Goal: Task Accomplishment & Management: Use online tool/utility

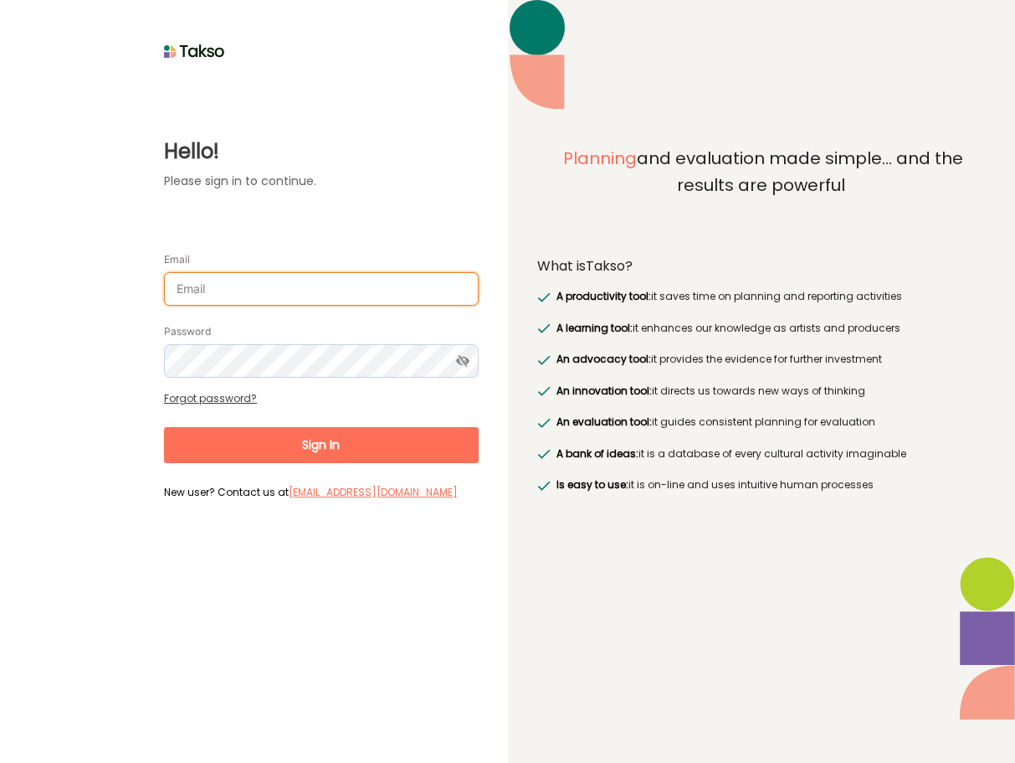
type input "[PERSON_NAME][EMAIL_ADDRESS][DOMAIN_NAME]"
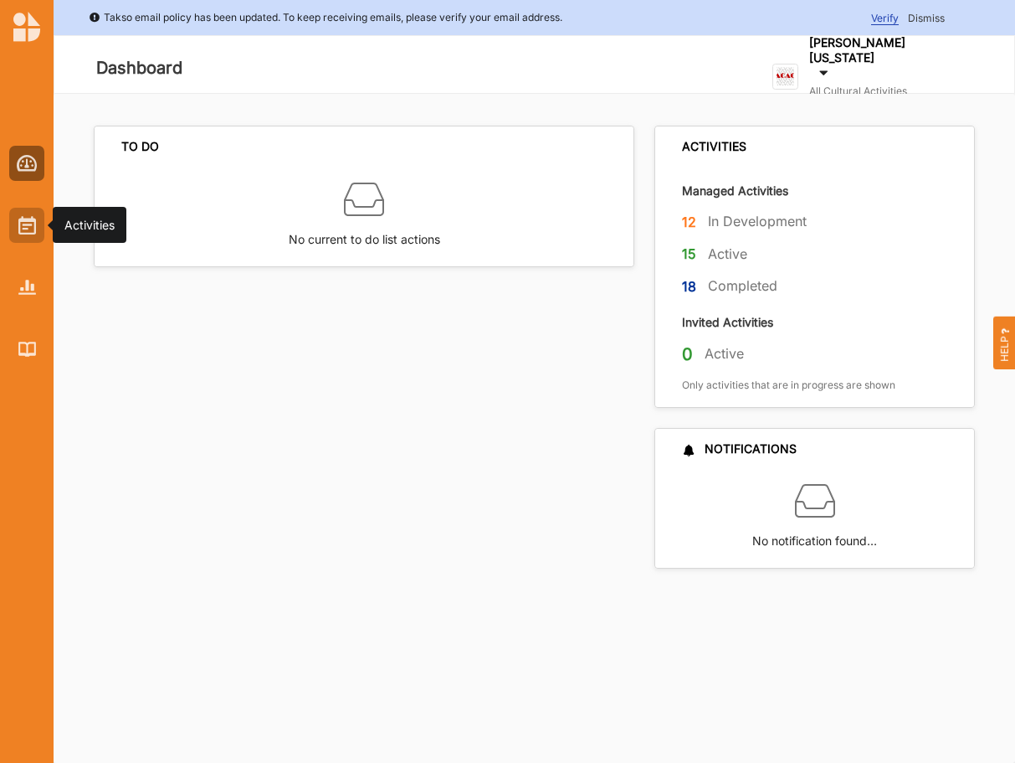
click at [18, 215] on div at bounding box center [26, 225] width 35 height 35
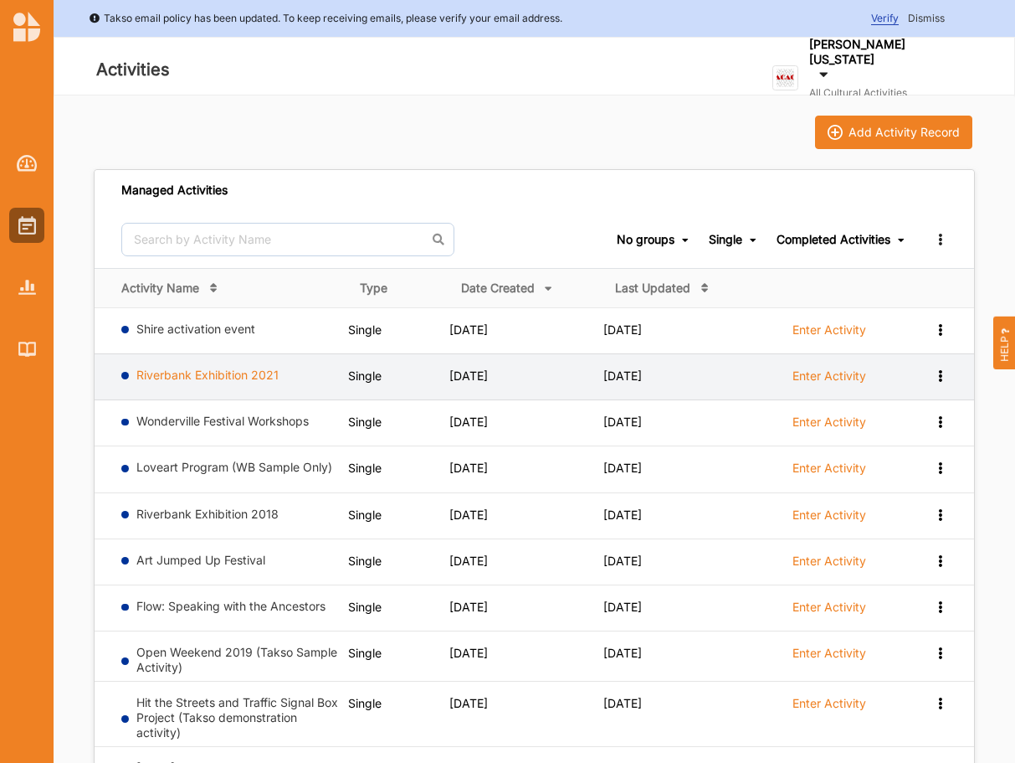
click at [221, 375] on link "Riverbank Exhibition 2021" at bounding box center [207, 374] width 142 height 14
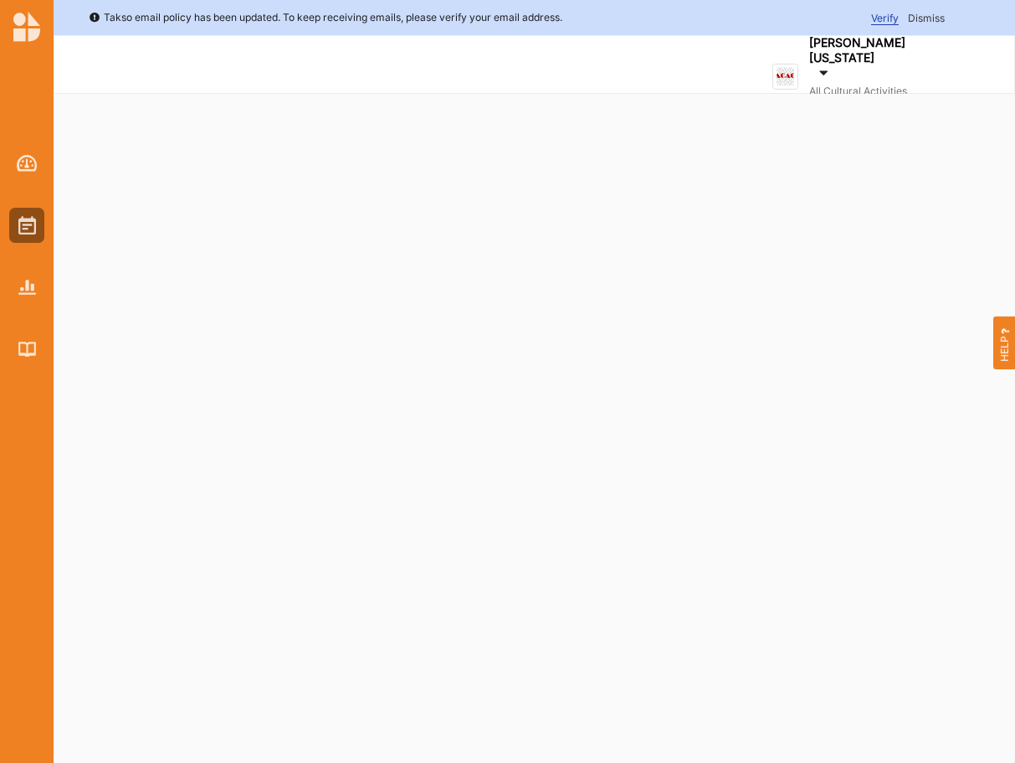
select select "2"
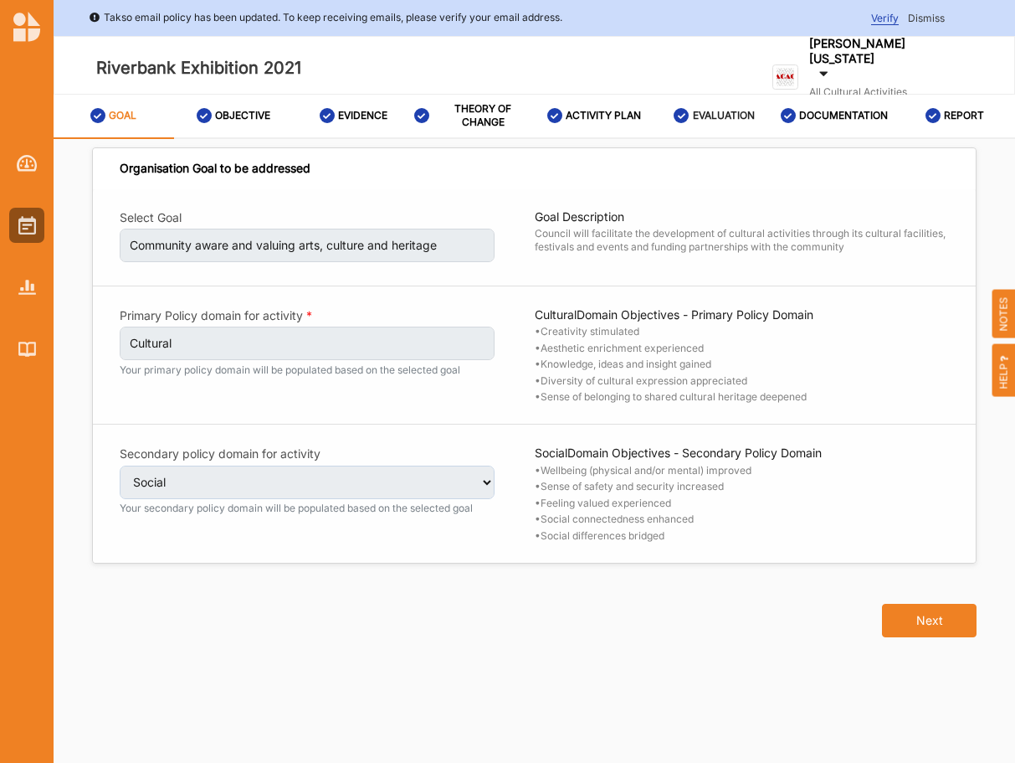
click at [711, 114] on label "EVALUATION" at bounding box center [724, 115] width 62 height 13
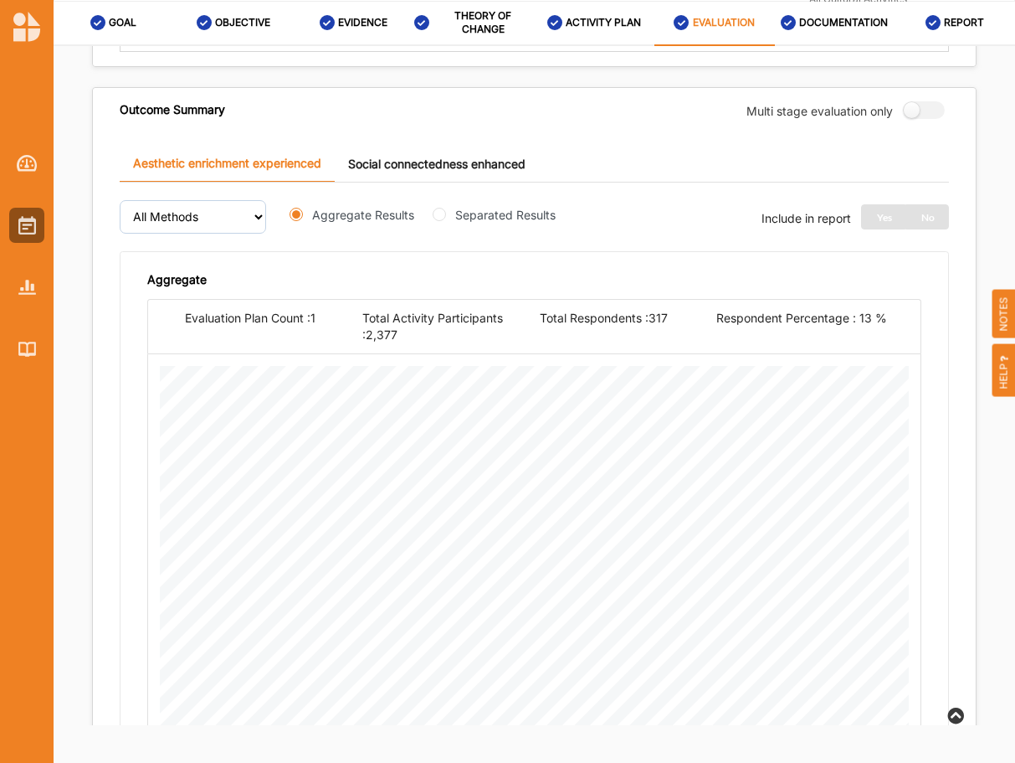
scroll to position [662, 0]
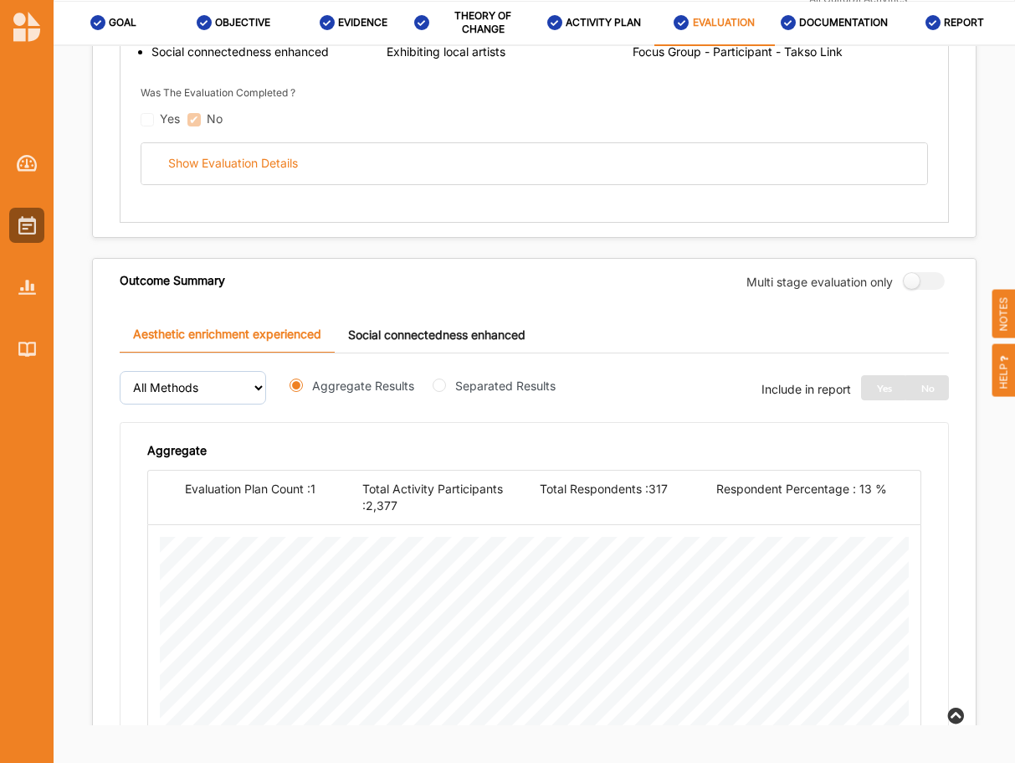
click at [405, 333] on link "Social connectedness enhanced" at bounding box center [437, 334] width 204 height 36
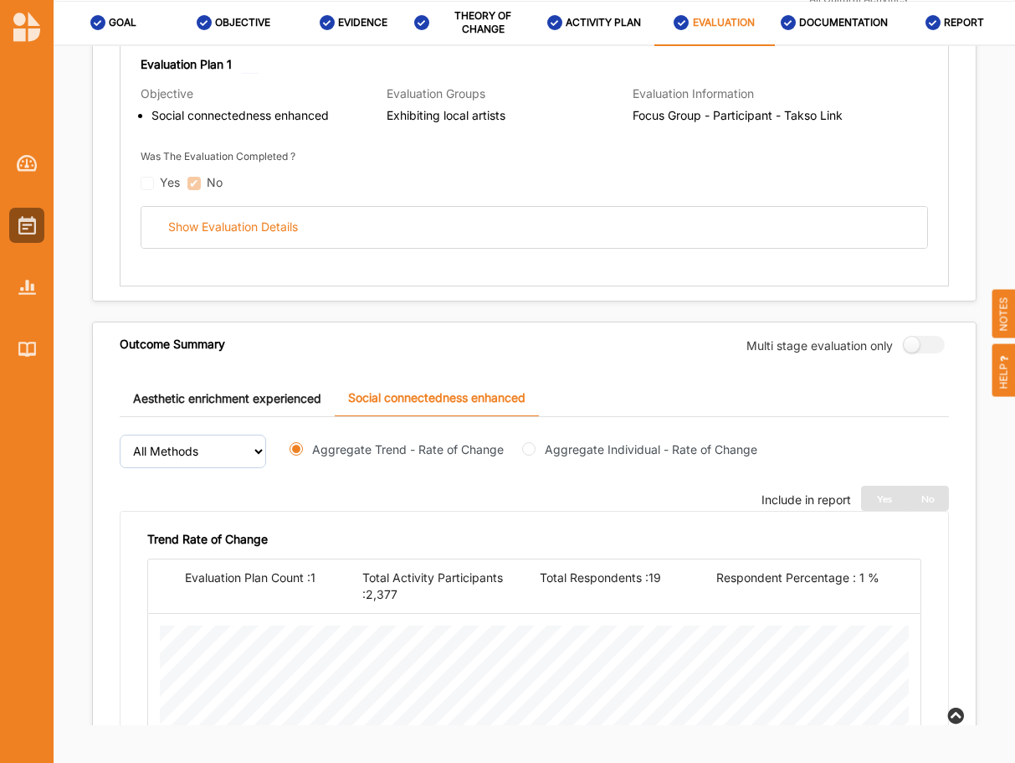
scroll to position [596, 0]
